Goal: Task Accomplishment & Management: Manage account settings

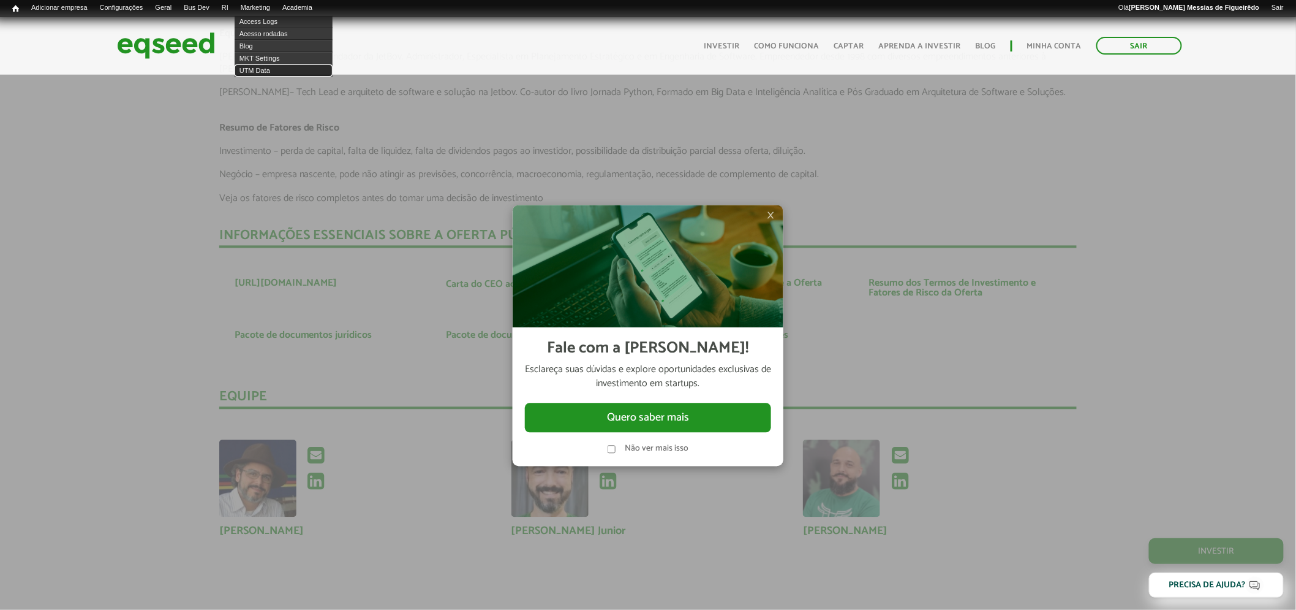
click at [268, 66] on link "UTM Data" at bounding box center [284, 70] width 98 height 12
click at [771, 217] on span "×" at bounding box center [770, 215] width 7 height 15
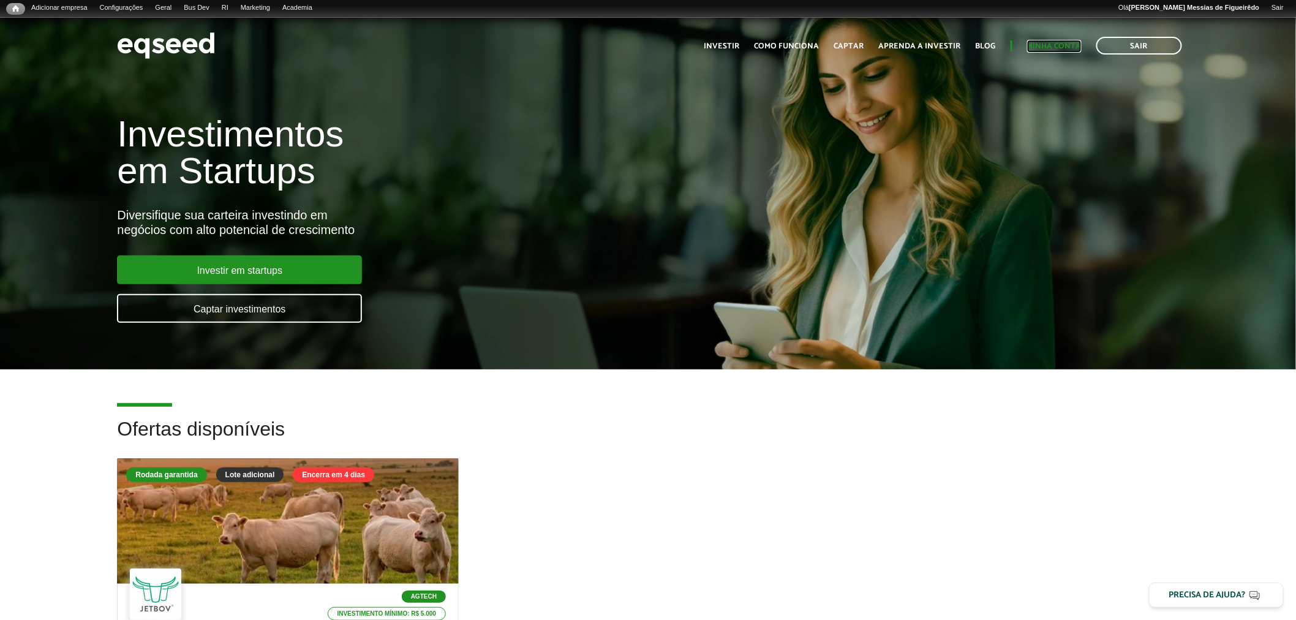
click at [1046, 42] on link "Minha conta" at bounding box center [1054, 46] width 55 height 8
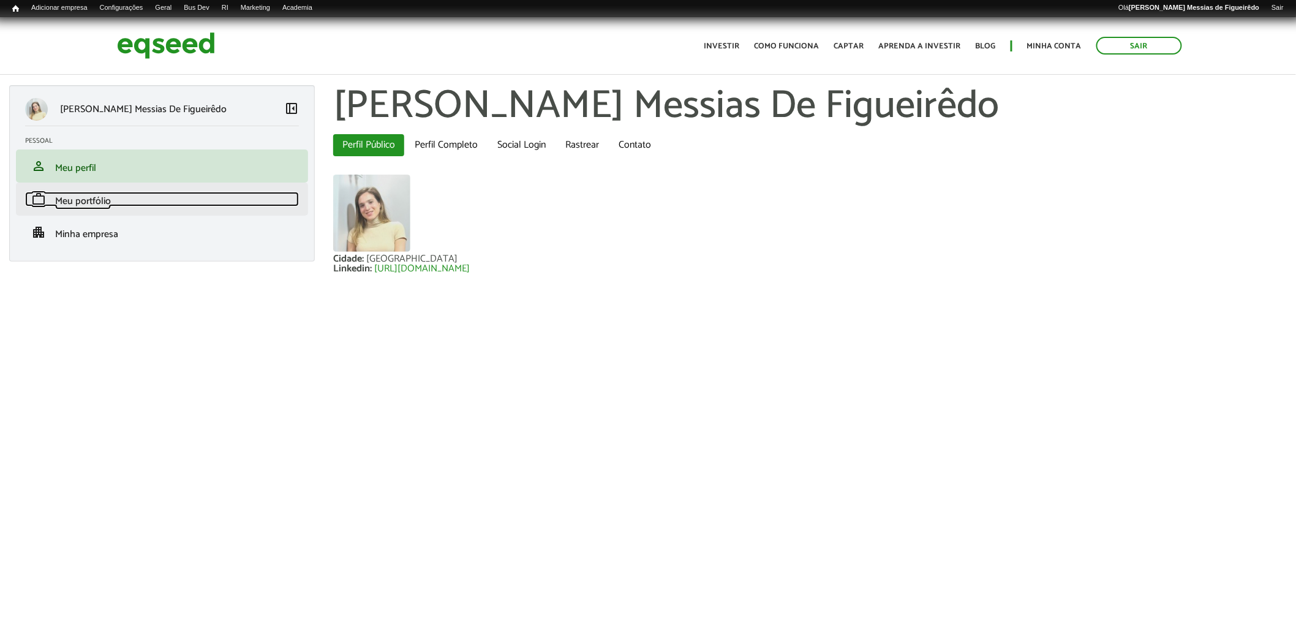
click at [82, 200] on span "Meu portfólio" at bounding box center [83, 201] width 56 height 17
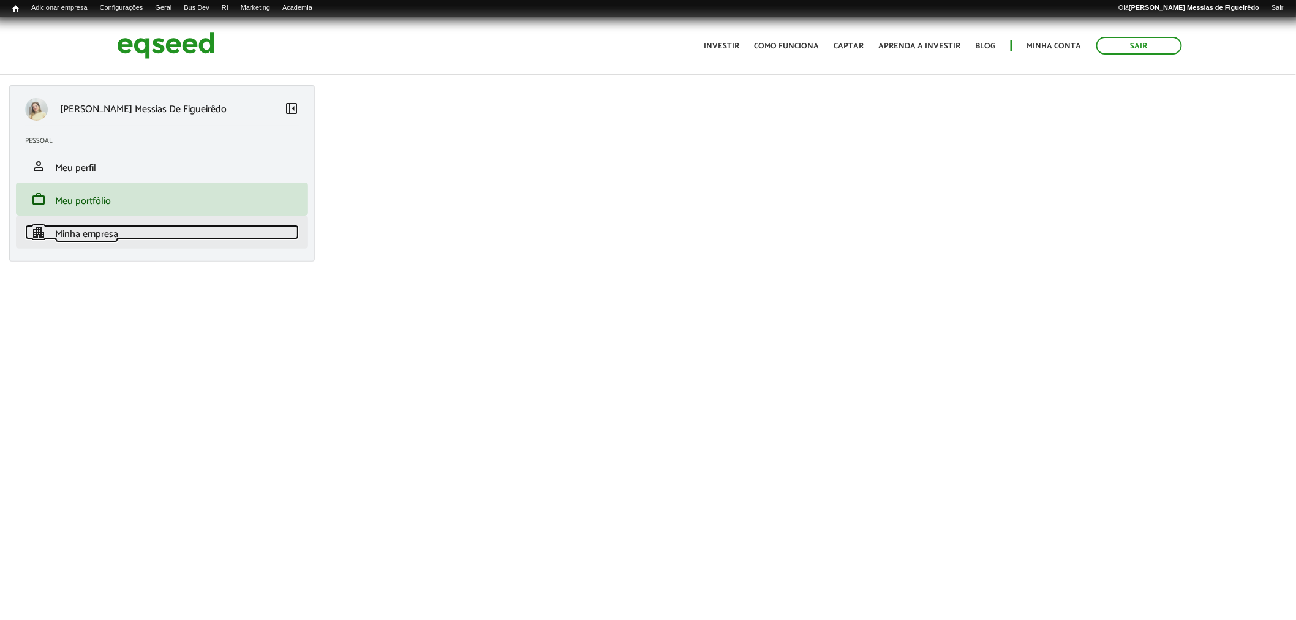
click at [96, 236] on span "Minha empresa" at bounding box center [86, 234] width 63 height 17
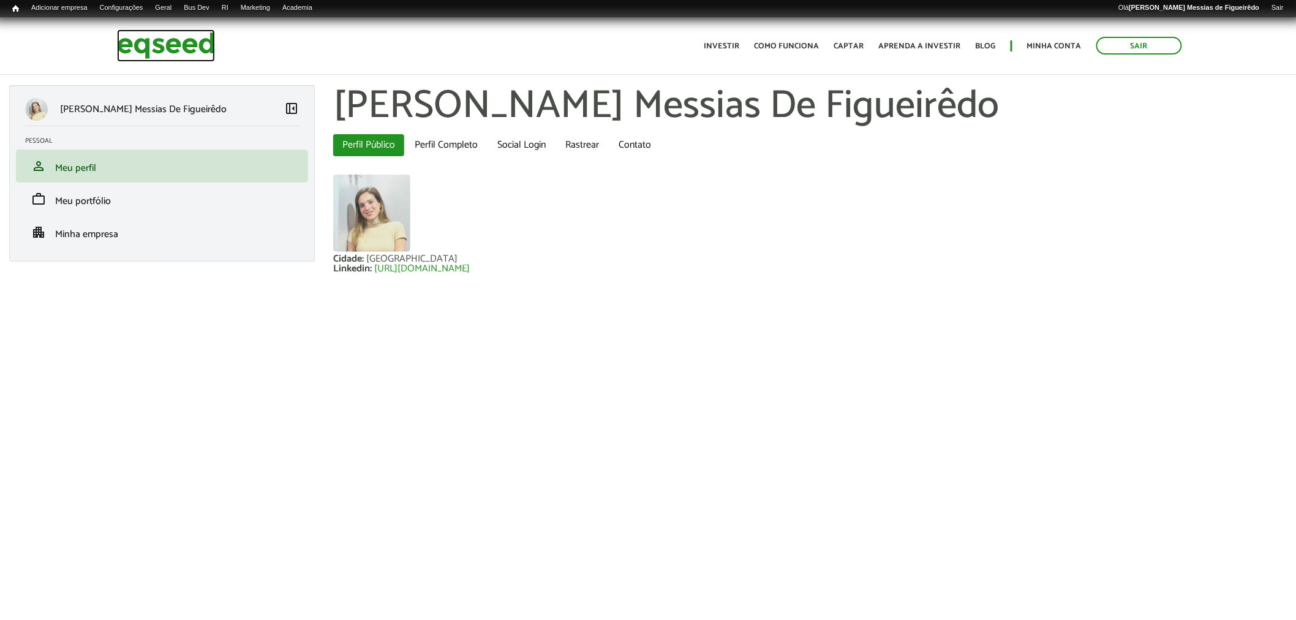
click at [152, 47] on img at bounding box center [166, 45] width 98 height 32
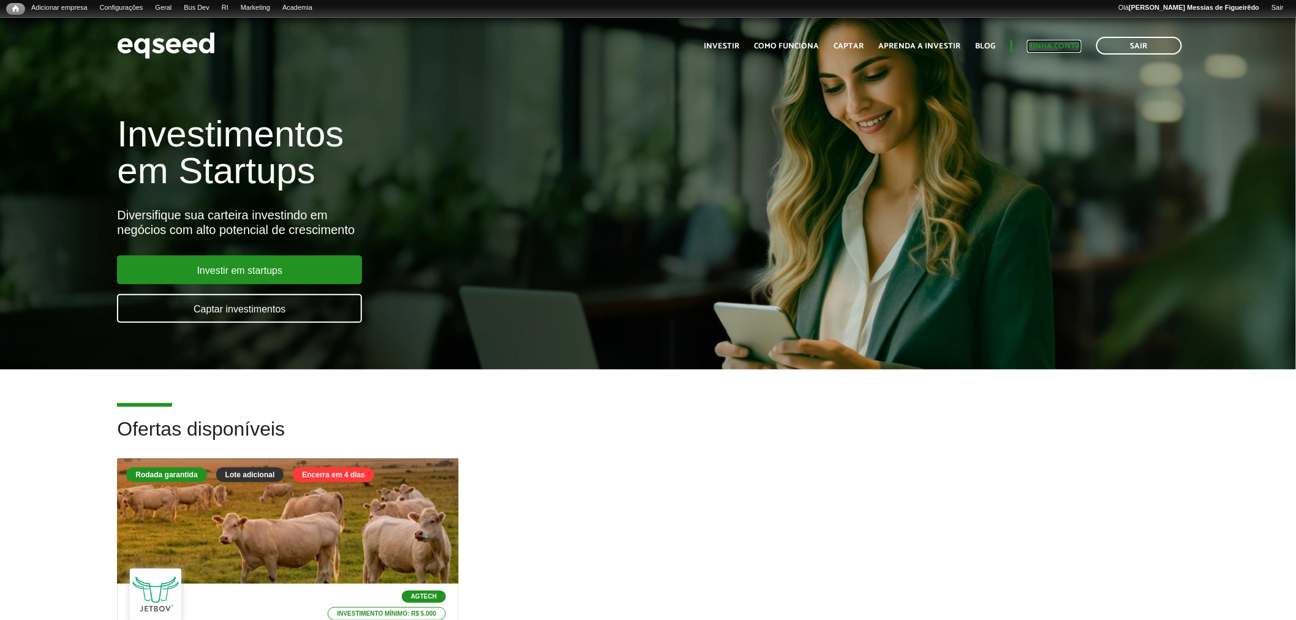
click at [1050, 42] on link "Minha conta" at bounding box center [1054, 46] width 55 height 8
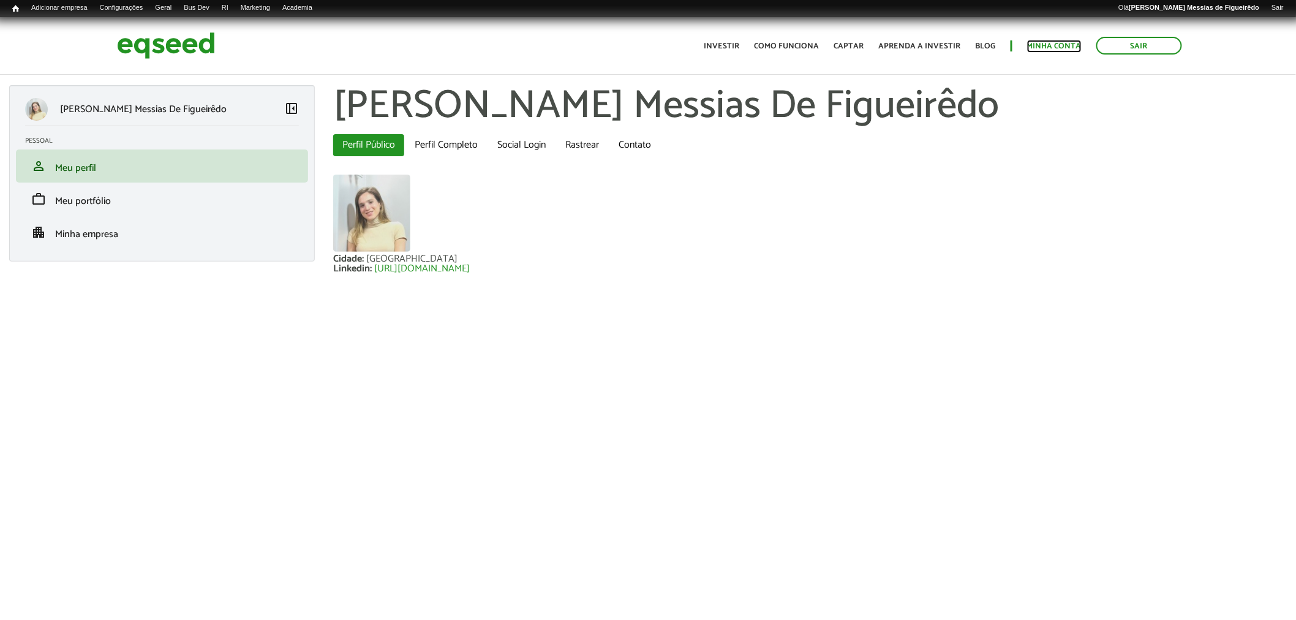
click at [1054, 47] on link "Minha conta" at bounding box center [1054, 46] width 55 height 8
drag, startPoint x: 687, startPoint y: 441, endPoint x: 681, endPoint y: 434, distance: 9.6
click at [683, 437] on body "Sair Toggle navigation Toggle navigation Início Investir Como funciona" at bounding box center [648, 328] width 1296 height 620
click at [1135, 43] on link "Sair" at bounding box center [1140, 46] width 86 height 18
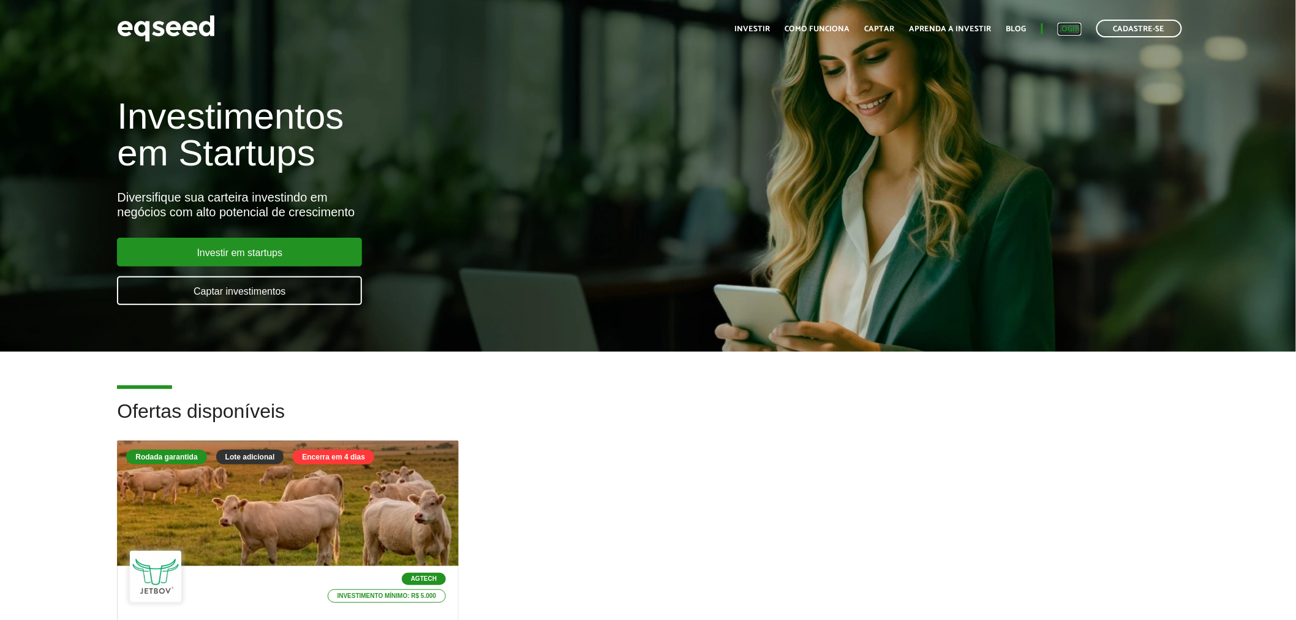
click at [1074, 26] on link "Login" at bounding box center [1070, 29] width 24 height 8
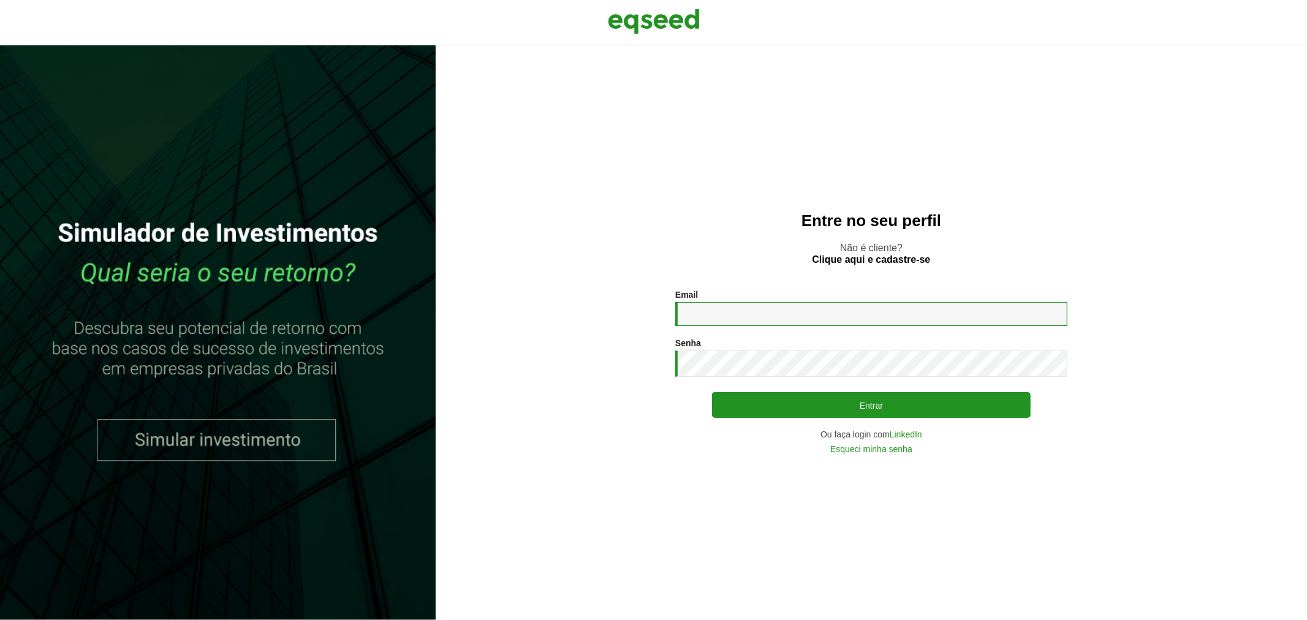
type input "**********"
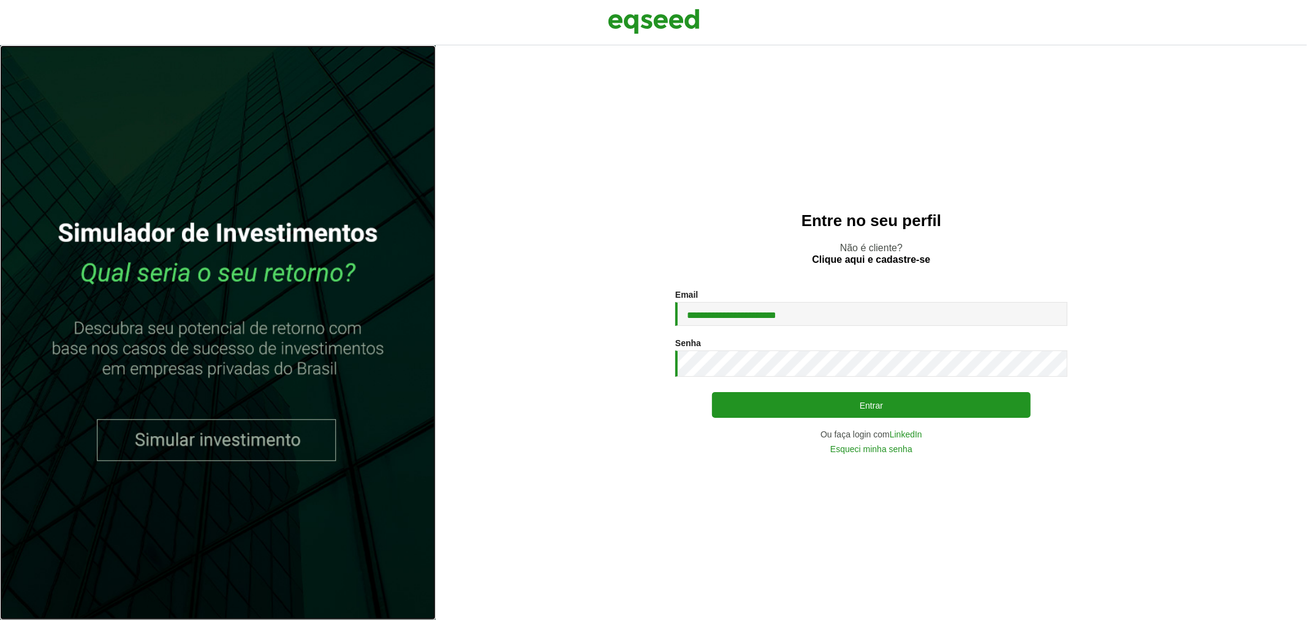
drag, startPoint x: 206, startPoint y: 442, endPoint x: 192, endPoint y: 458, distance: 21.3
click at [192, 458] on link at bounding box center [218, 332] width 436 height 575
click at [206, 325] on link at bounding box center [218, 332] width 436 height 575
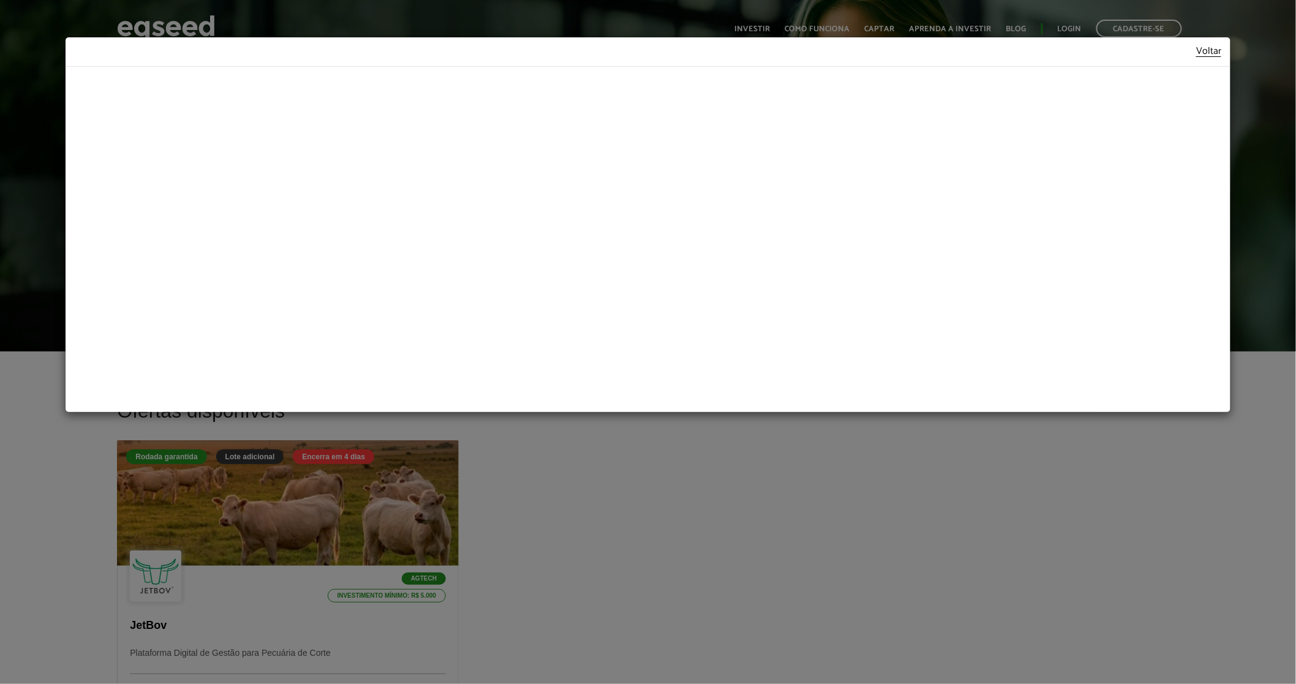
drag, startPoint x: 759, startPoint y: 531, endPoint x: 644, endPoint y: 518, distance: 115.2
click at [759, 529] on div "Voltar" at bounding box center [648, 342] width 1296 height 684
